Goal: Task Accomplishment & Management: Manage account settings

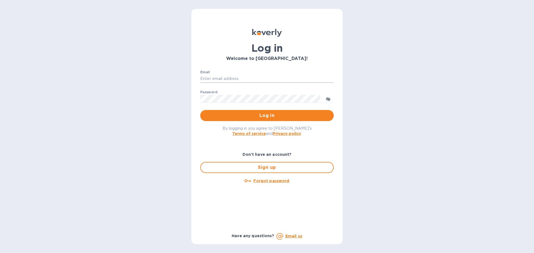
click at [214, 76] on input "Email" at bounding box center [266, 79] width 133 height 8
click at [227, 78] on input "Email" at bounding box center [266, 79] width 133 height 8
type input "[PERSON_NAME][EMAIL_ADDRESS][PERSON_NAME][DOMAIN_NAME]"
click at [268, 117] on span "Log in" at bounding box center [267, 115] width 125 height 7
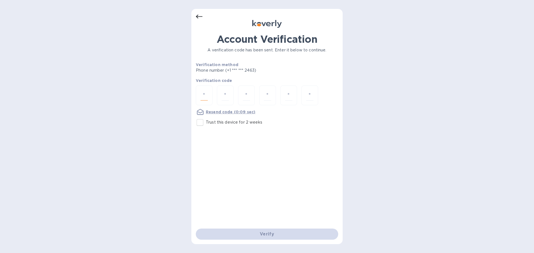
click at [204, 95] on input "number" at bounding box center [204, 95] width 7 height 10
type input "1"
type input "2"
type input "1"
type input "2"
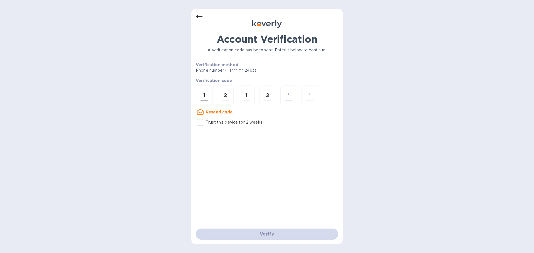
type input "8"
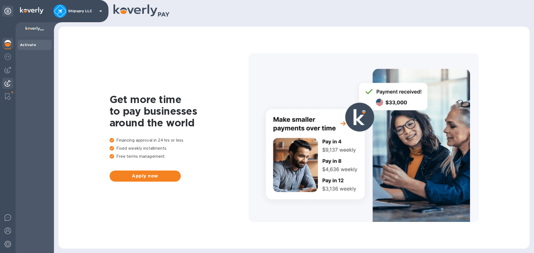
click at [9, 80] on div at bounding box center [7, 84] width 11 height 12
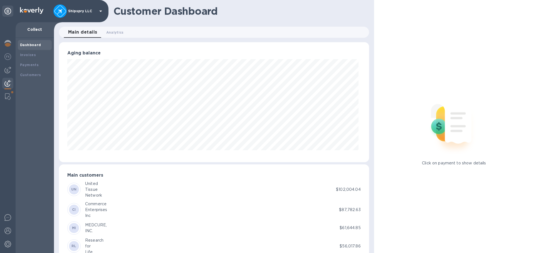
scroll to position [277979, 277792]
click at [26, 67] on div "Payments" at bounding box center [34, 65] width 29 height 6
